Goal: Information Seeking & Learning: Check status

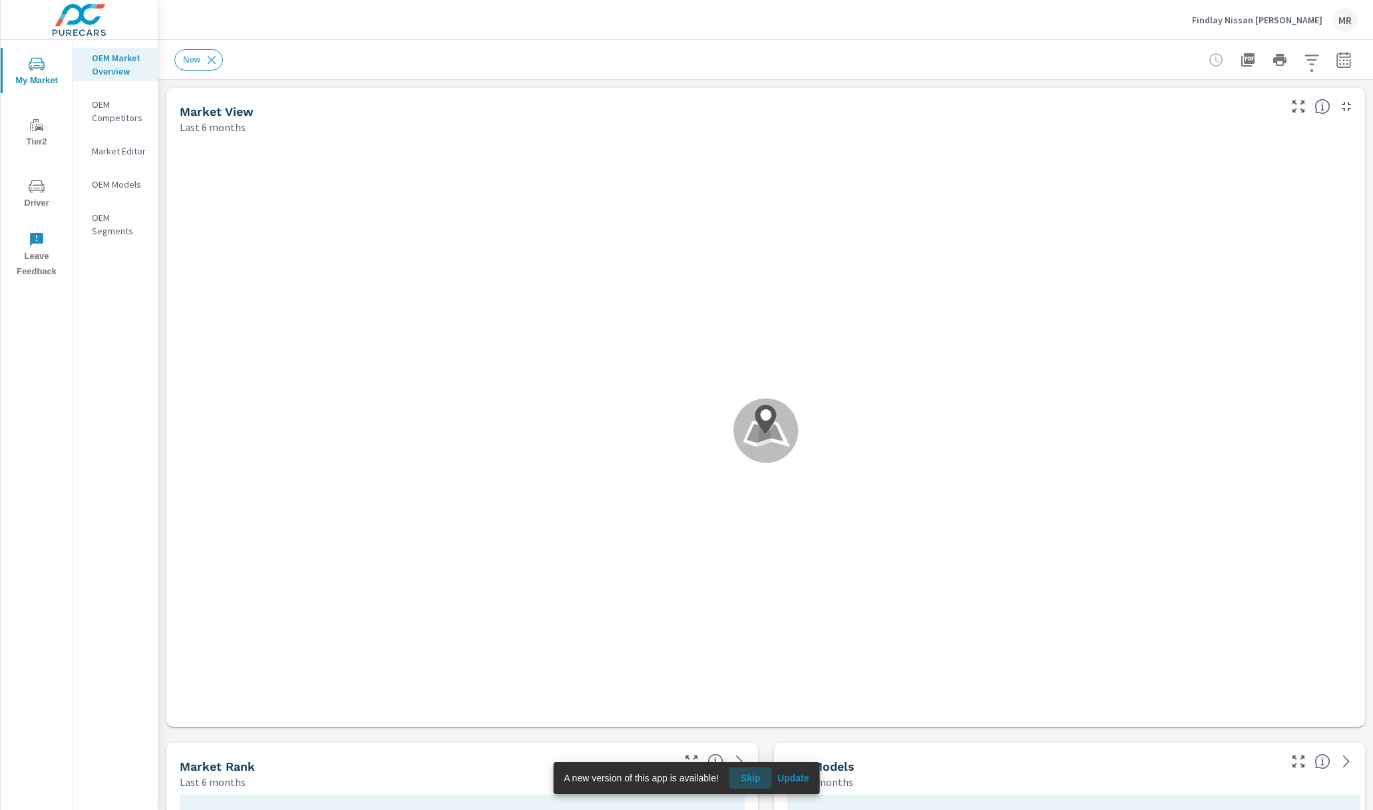
click at [755, 775] on span "Skip" at bounding box center [751, 778] width 32 height 12
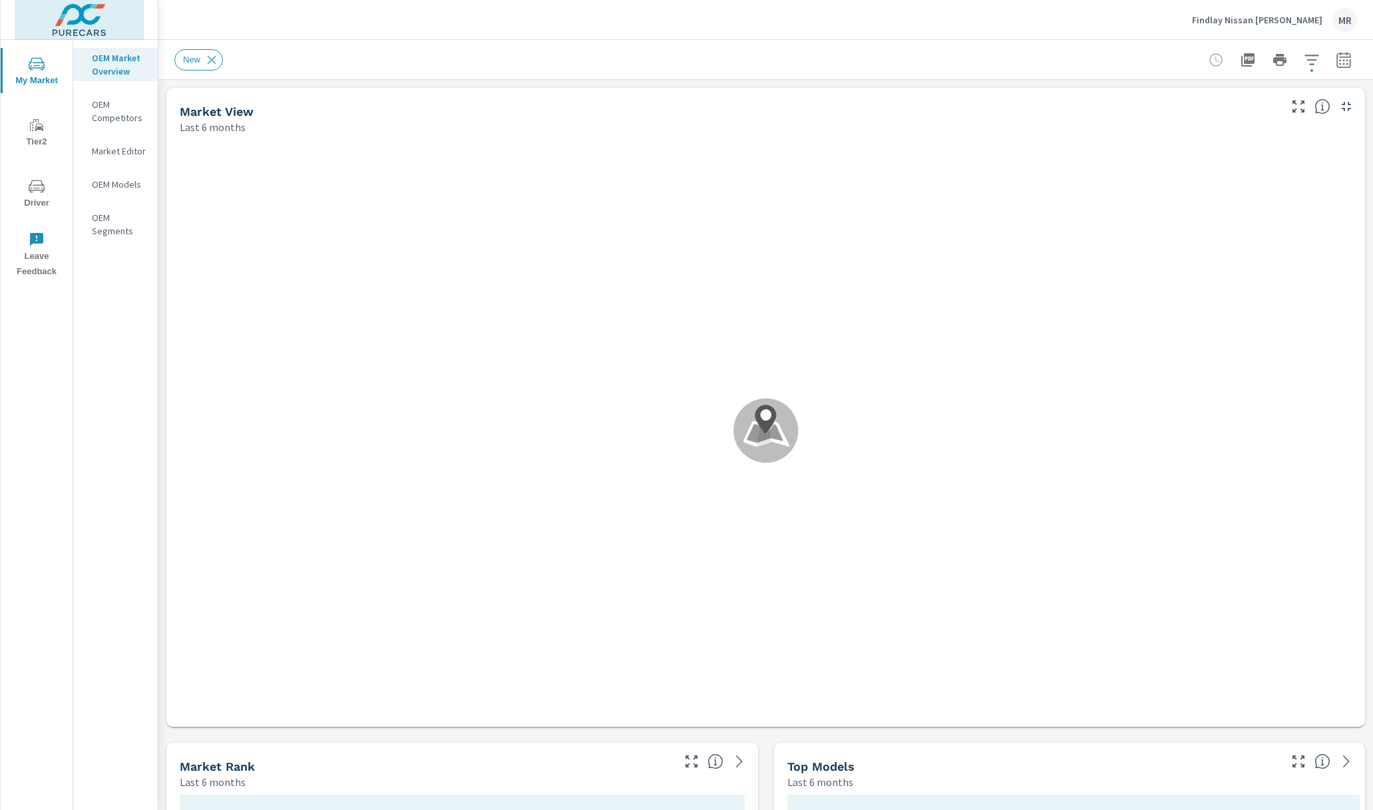
scroll to position [1, 0]
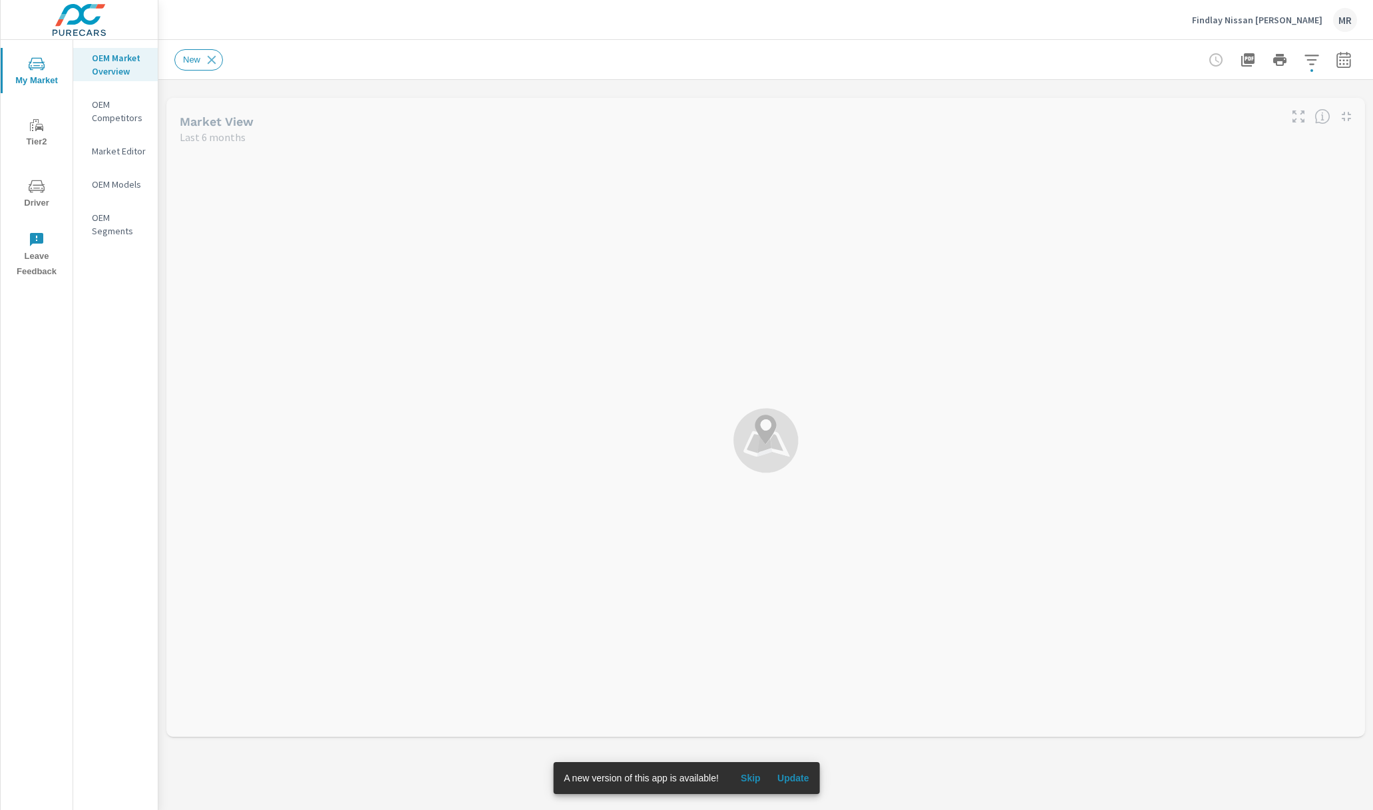
click at [793, 775] on span "Update" at bounding box center [793, 778] width 32 height 12
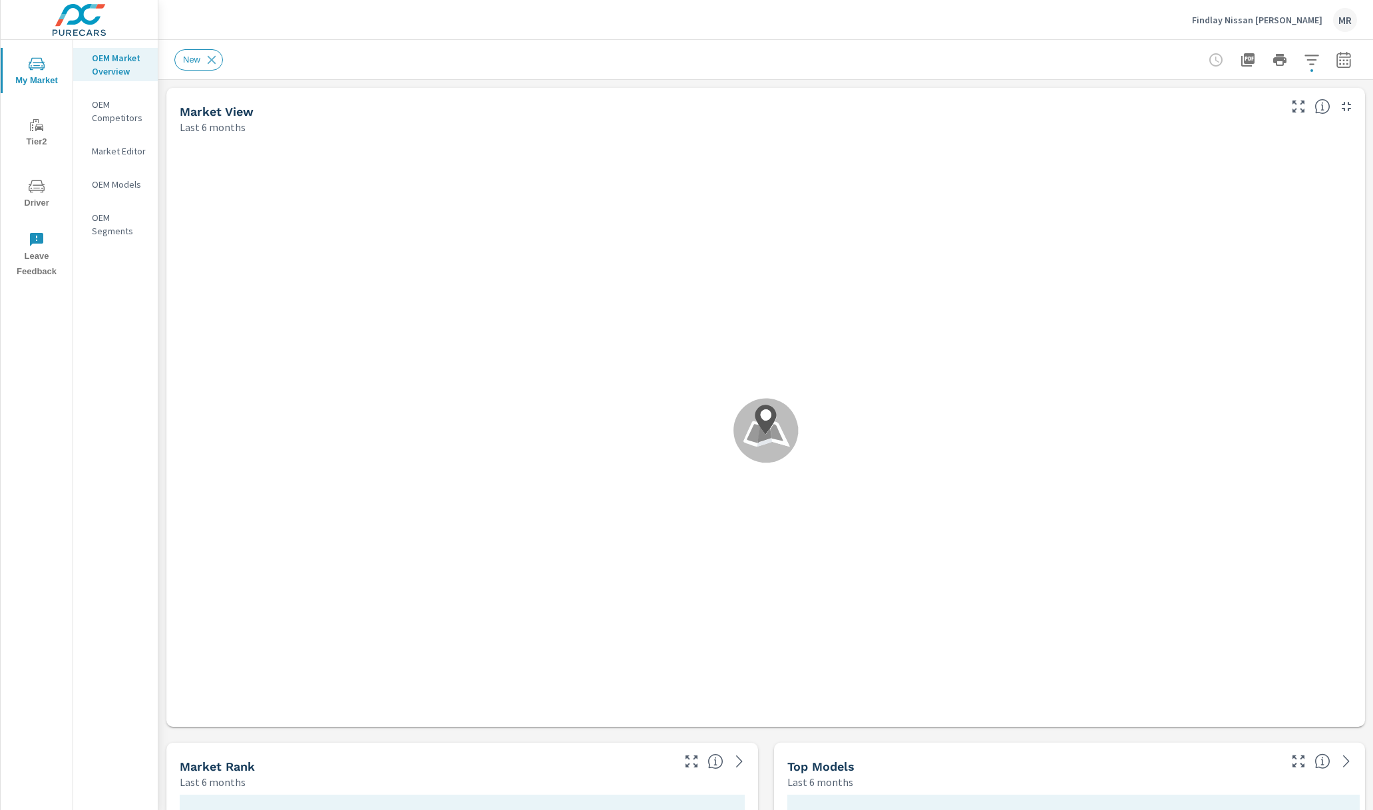
scroll to position [1, 0]
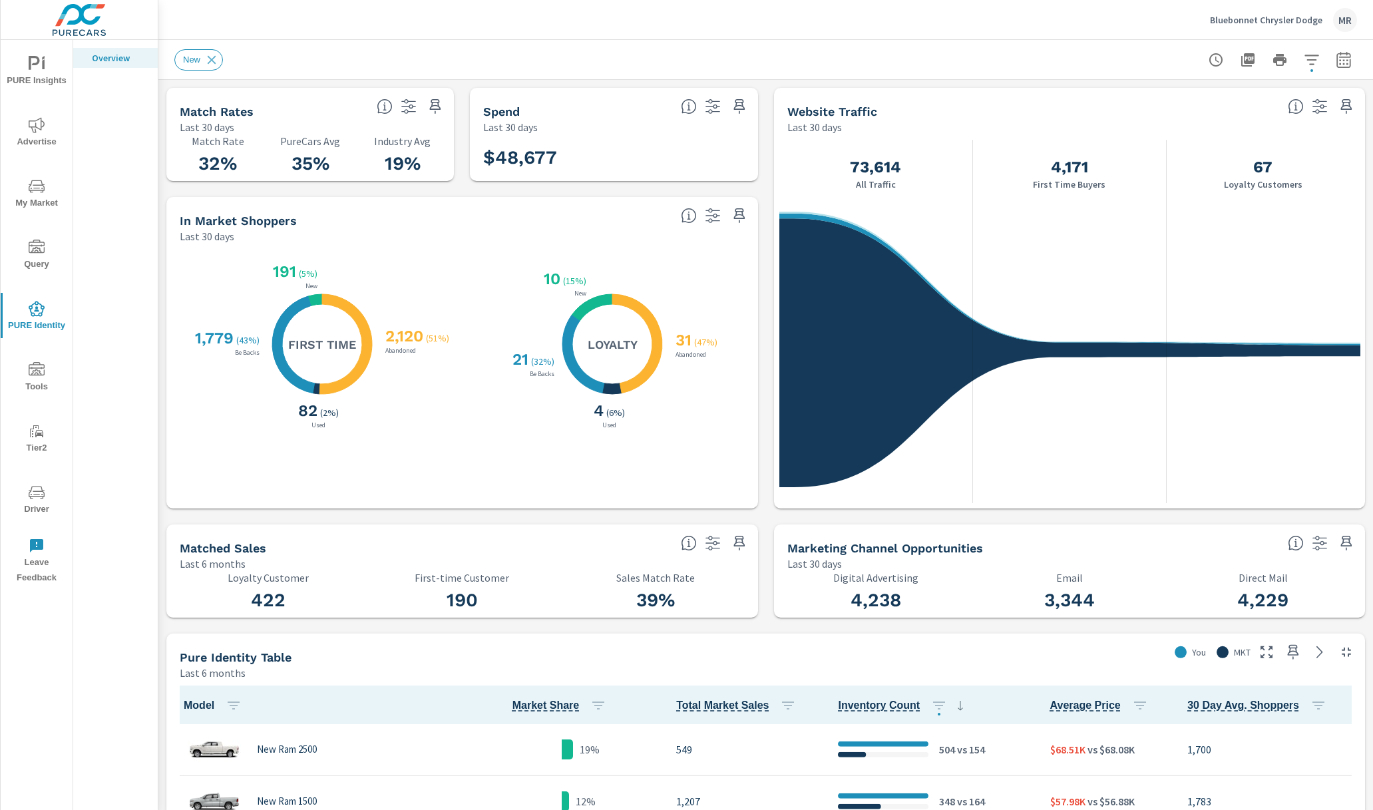
scroll to position [156, 0]
